Goal: Find specific page/section: Find specific page/section

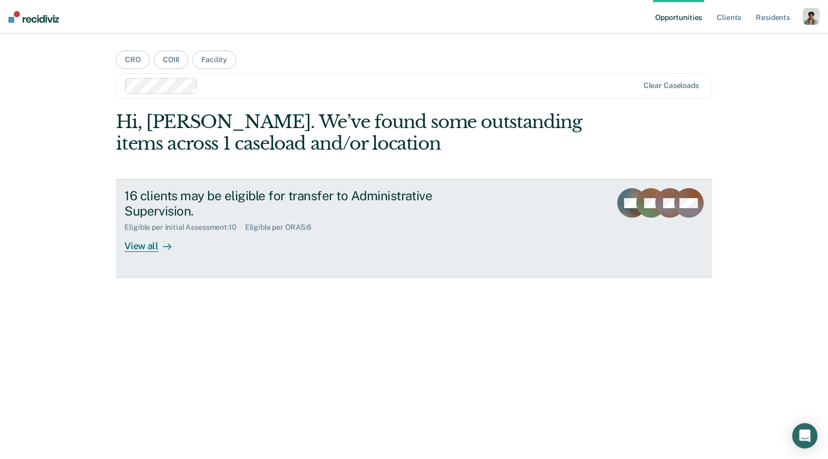
click at [171, 243] on div "View all" at bounding box center [153, 242] width 59 height 21
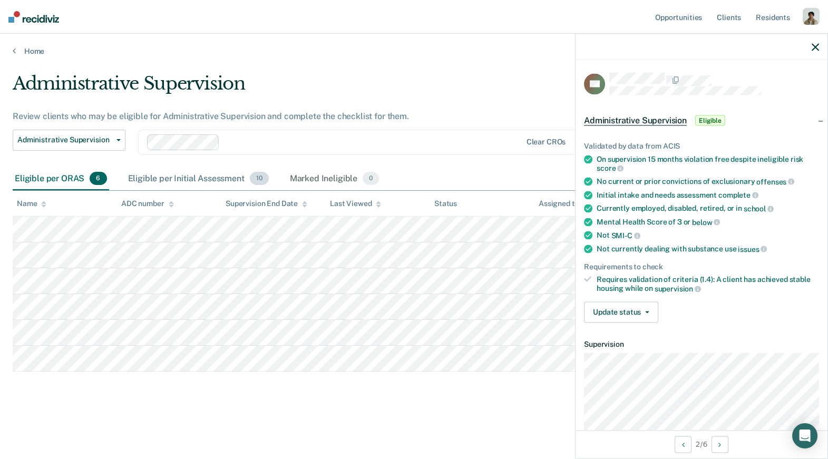
click at [160, 187] on div "Eligible per Initial Assessment 10" at bounding box center [198, 179] width 145 height 23
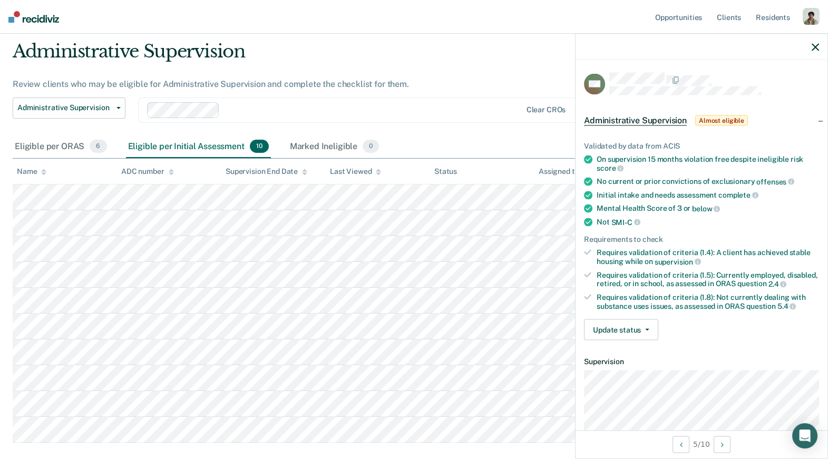
scroll to position [43, 0]
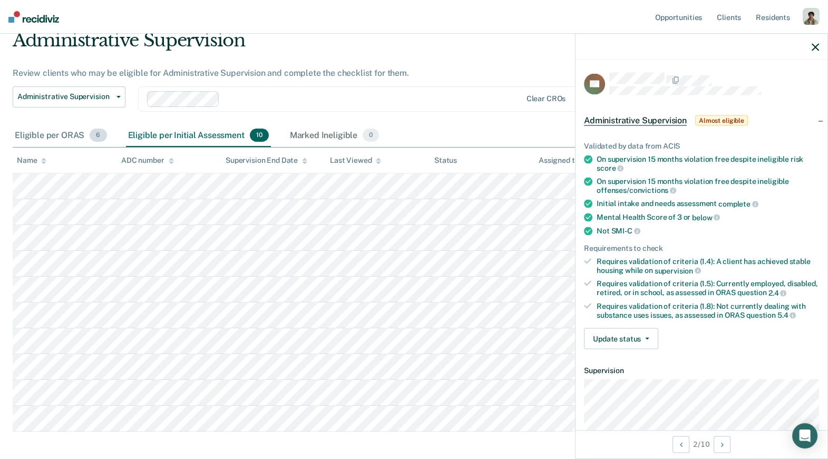
click at [51, 134] on div "Eligible per ORAS 6" at bounding box center [61, 135] width 96 height 23
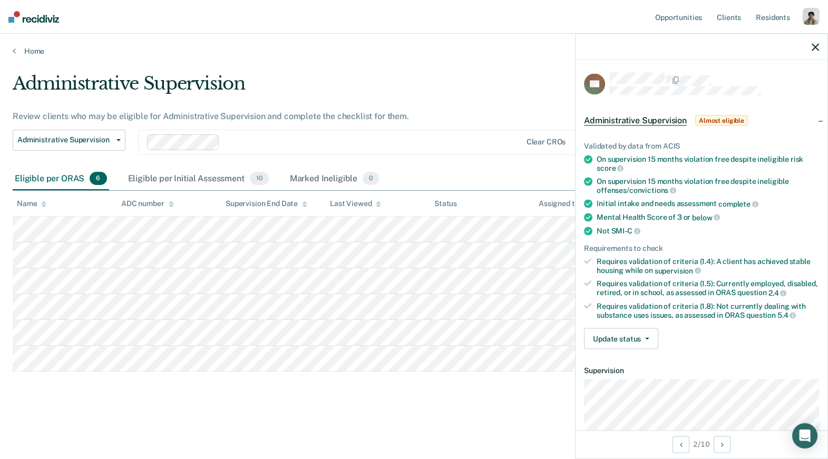
scroll to position [0, 0]
